Goal: Transaction & Acquisition: Purchase product/service

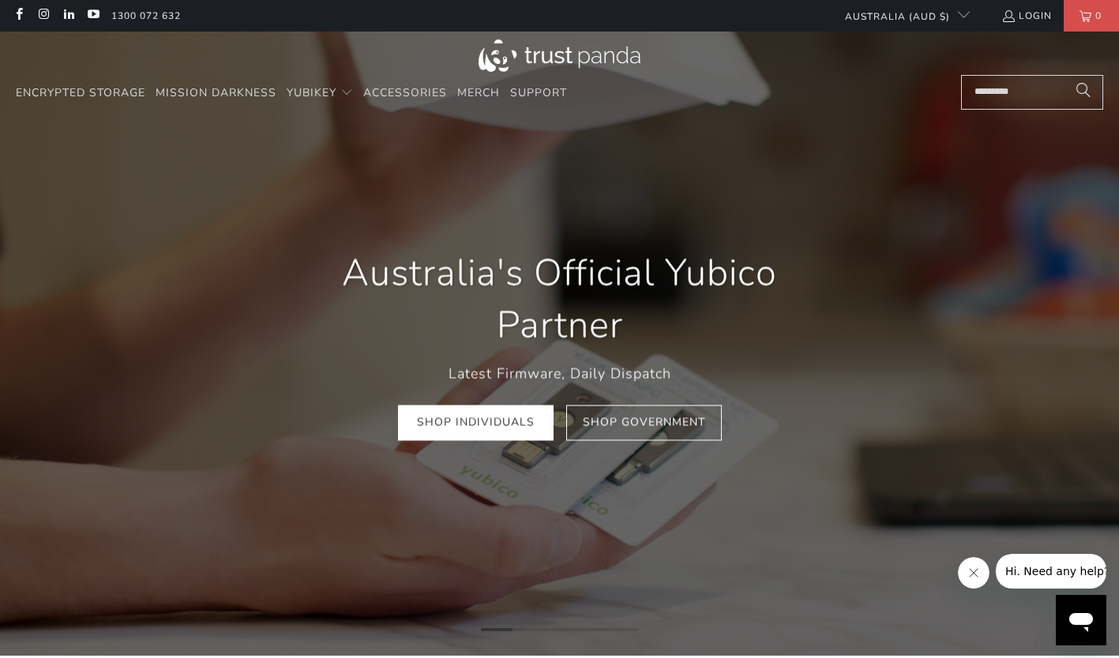
scroll to position [0, 207]
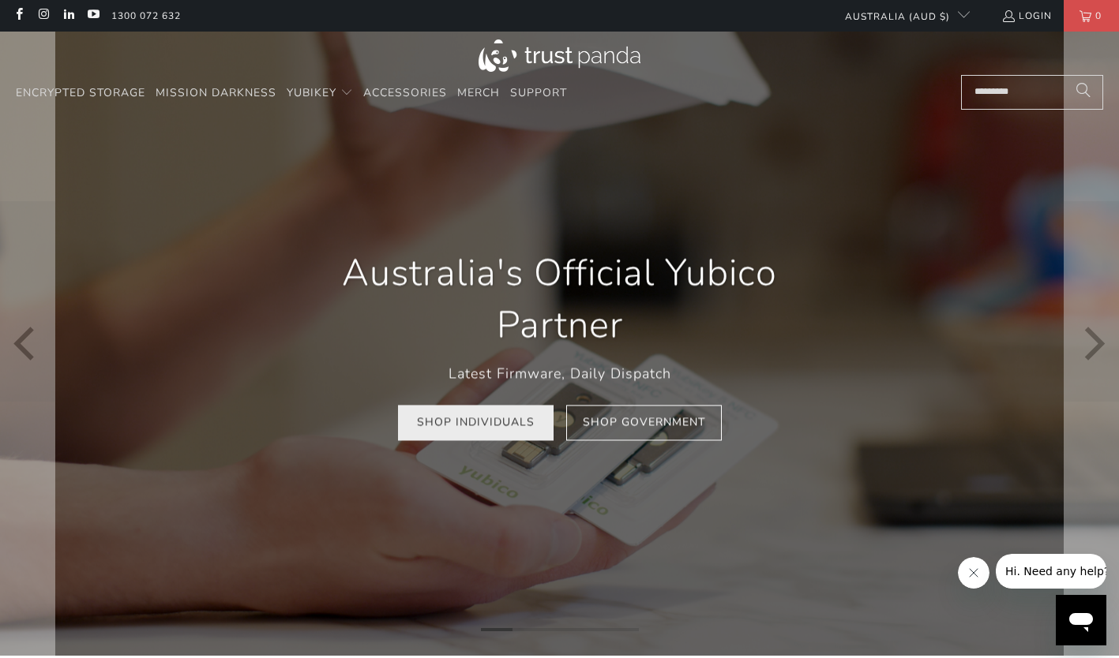
click at [527, 423] on link "Shop Individuals" at bounding box center [476, 424] width 156 height 36
click at [513, 429] on link "Shop Individuals" at bounding box center [476, 424] width 156 height 36
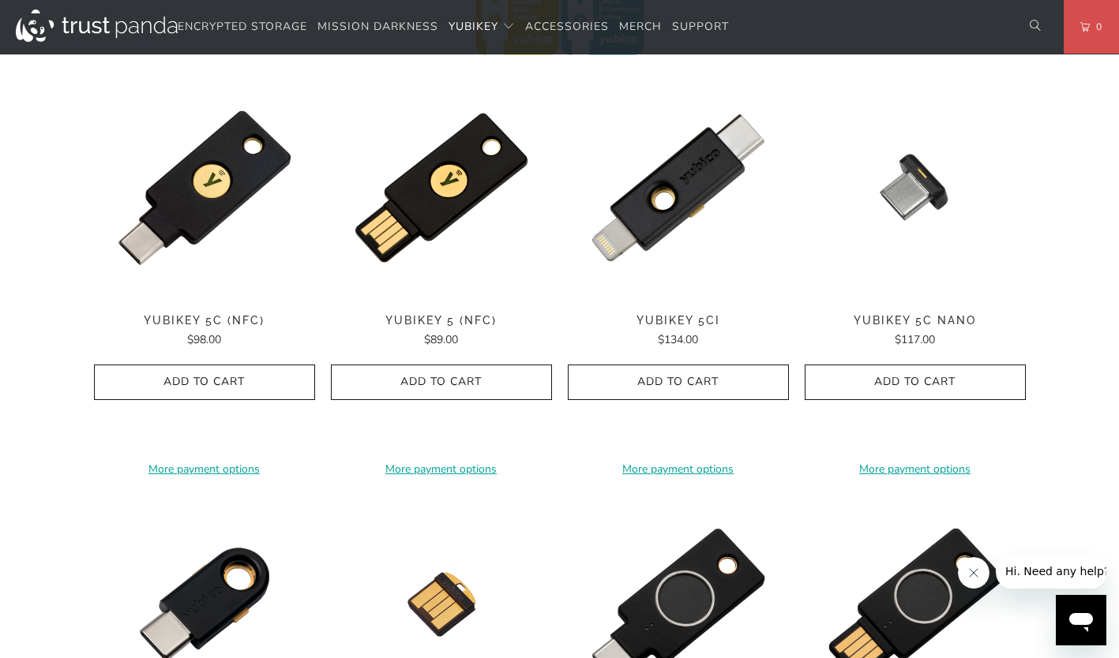
scroll to position [789, 0]
click at [440, 385] on icon "button" at bounding box center [441, 382] width 25 height 25
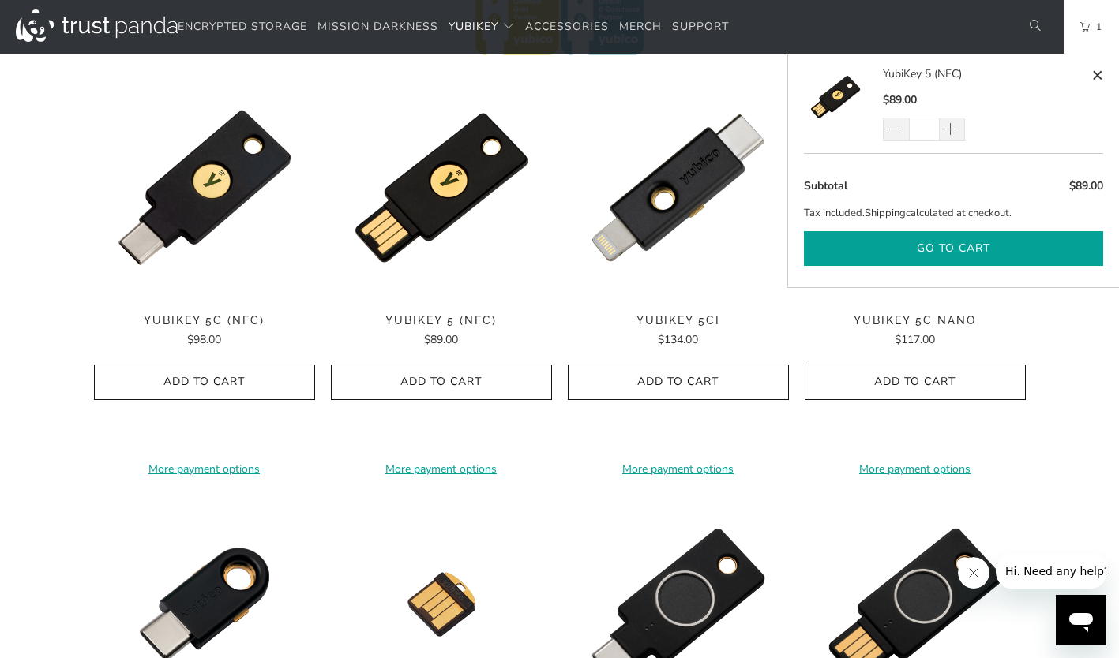
click at [950, 248] on button "Go to cart" at bounding box center [953, 249] width 299 height 36
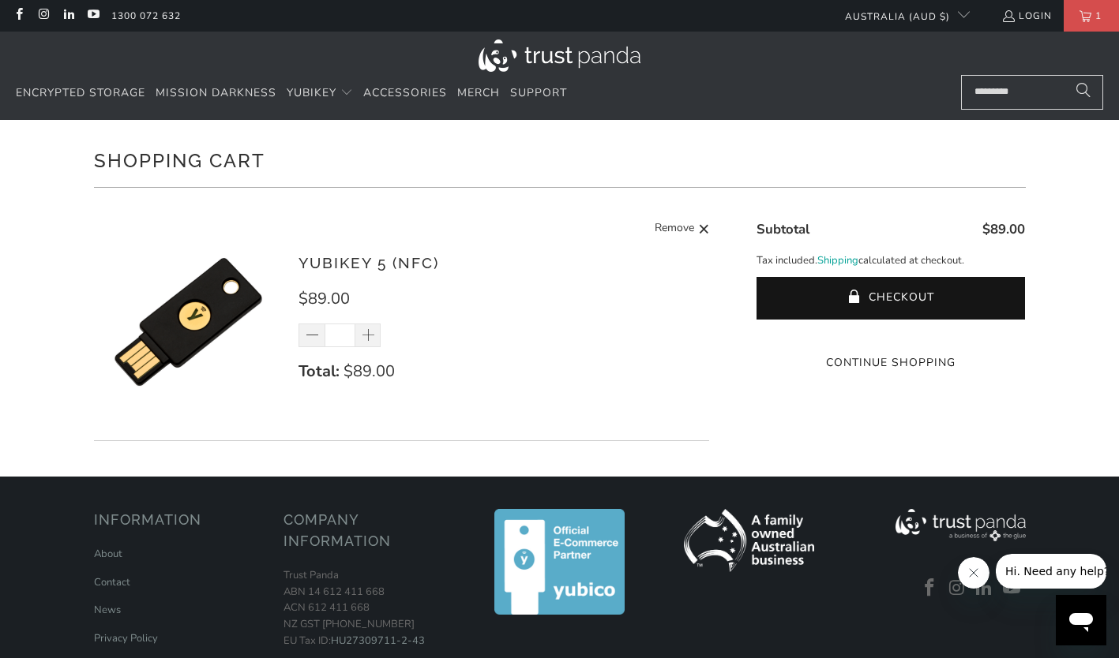
scroll to position [158, 0]
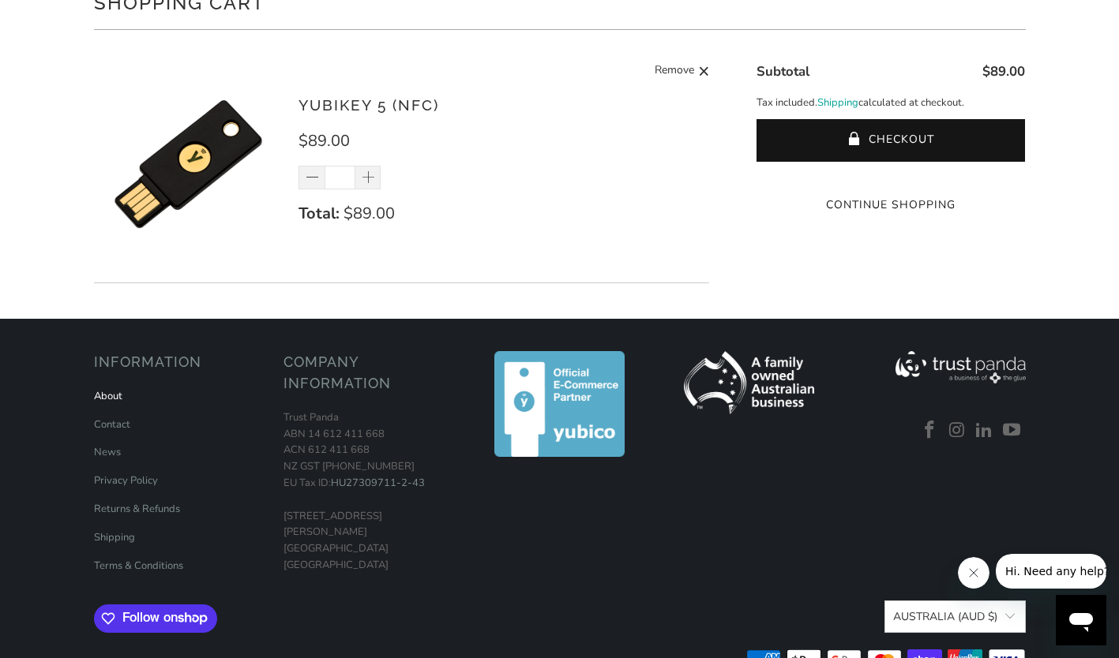
click at [118, 396] on link "About" at bounding box center [108, 396] width 28 height 14
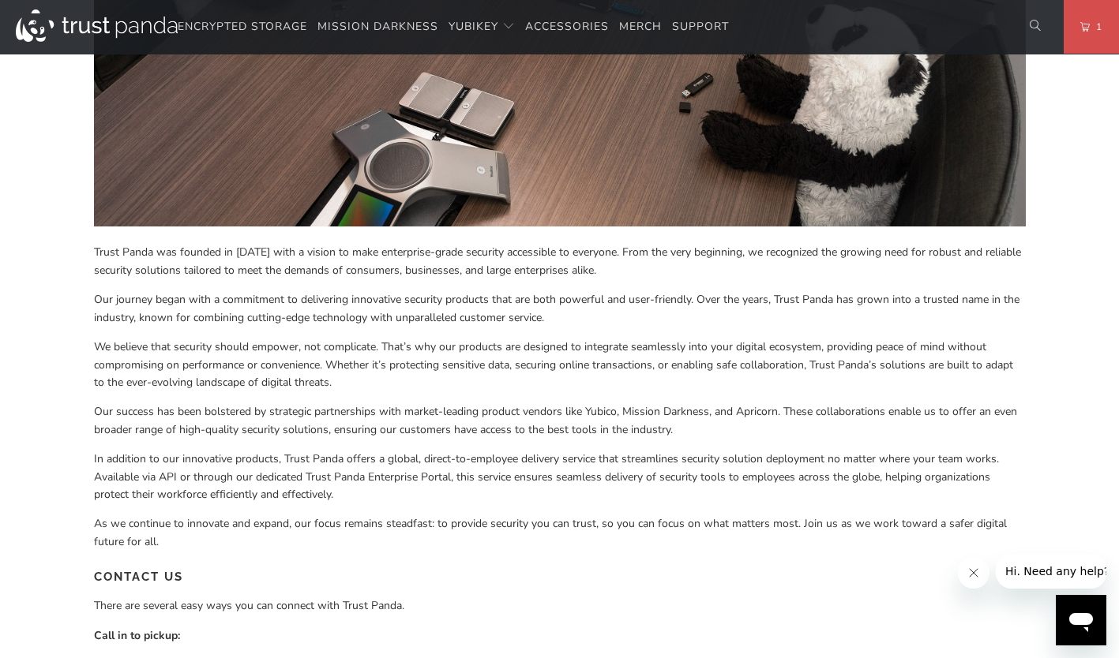
scroll to position [553, 0]
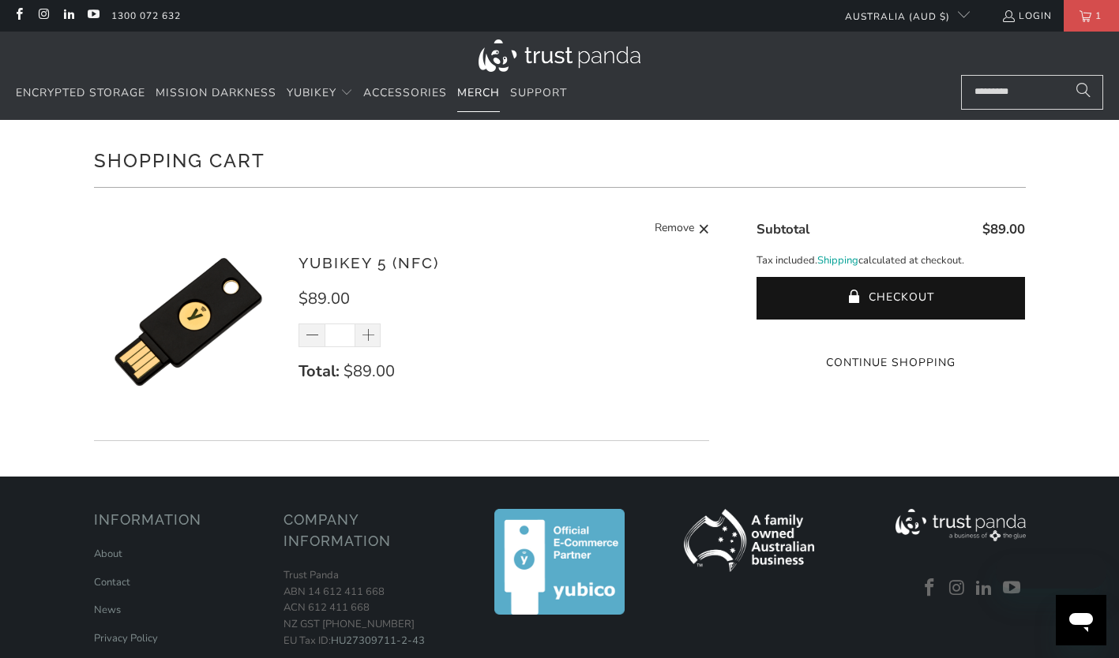
click at [477, 98] on span "Merch" at bounding box center [478, 92] width 43 height 15
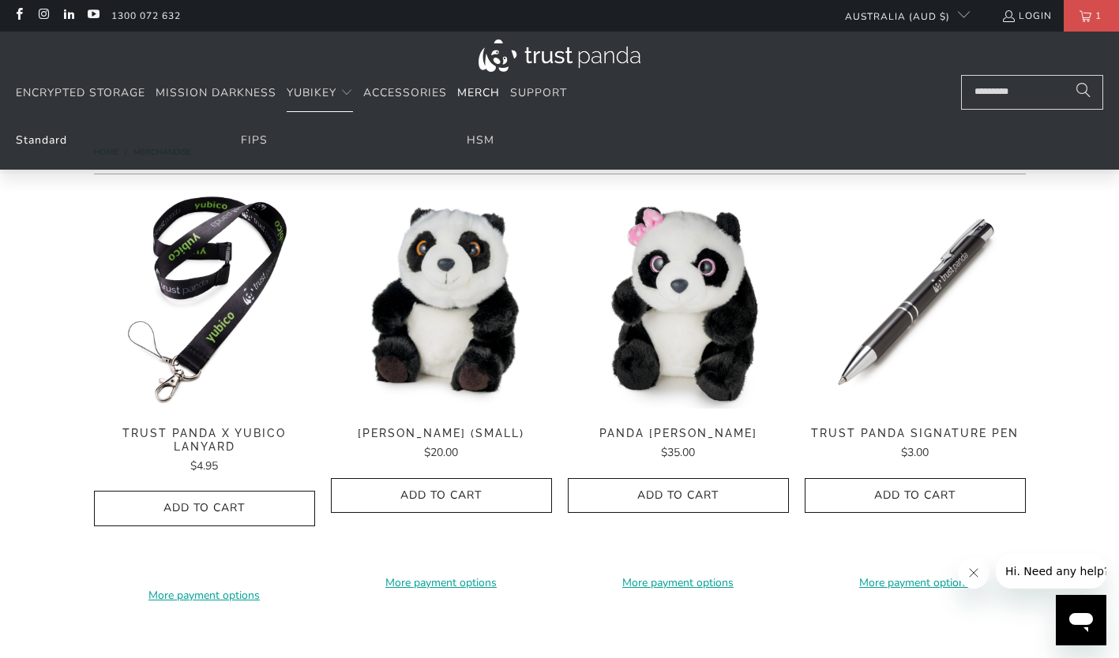
click at [44, 140] on link "Standard" at bounding box center [41, 140] width 51 height 15
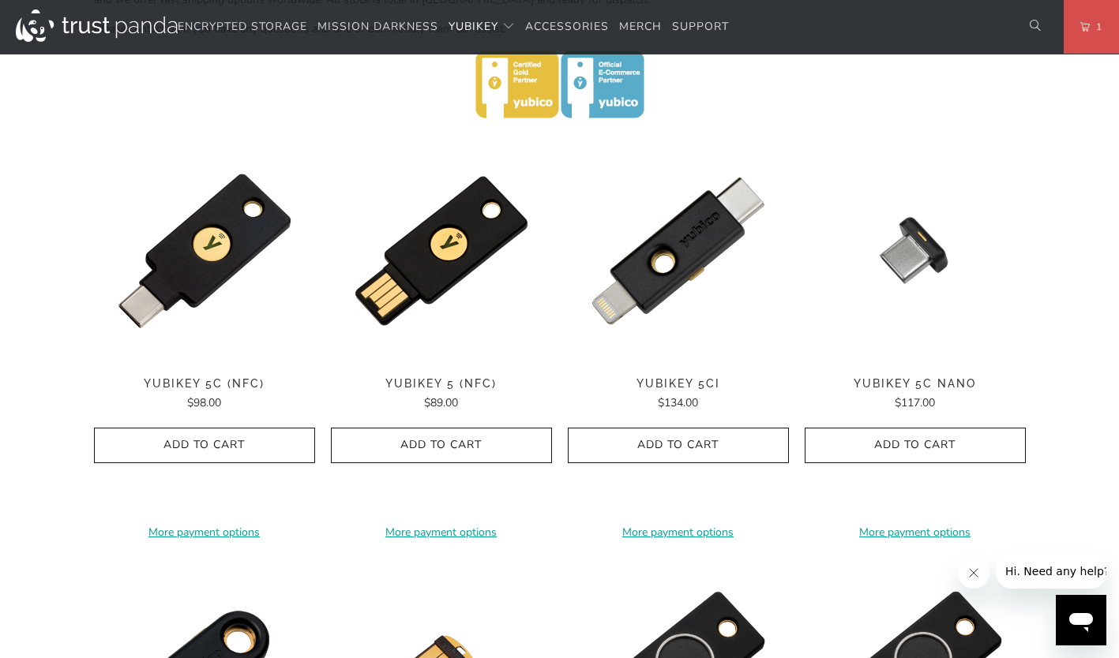
scroll to position [711, 0]
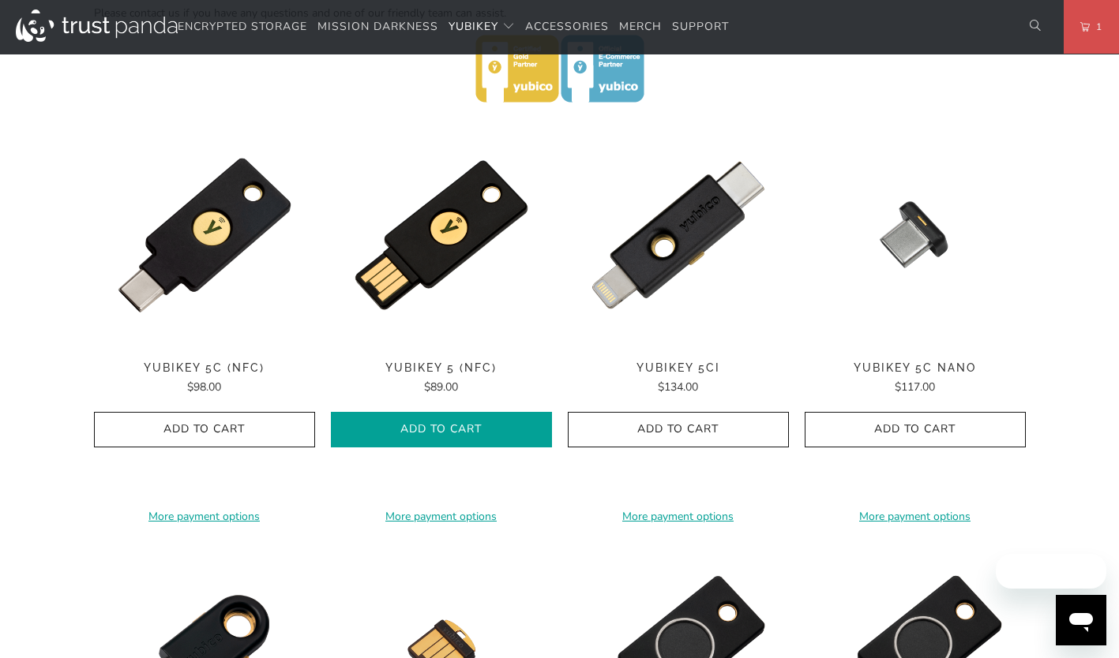
scroll to position [789, 0]
